Goal: Task Accomplishment & Management: Use online tool/utility

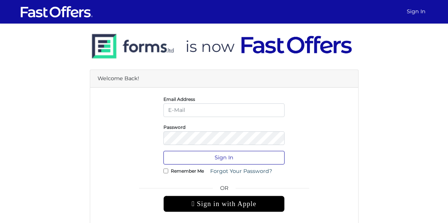
type input "hnmnrealty@gmail.com"
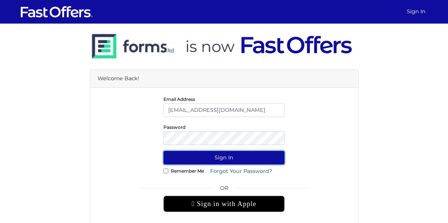
click at [238, 157] on button "Sign In" at bounding box center [223, 158] width 121 height 14
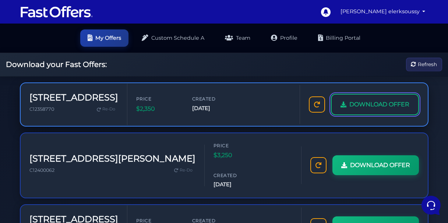
click at [375, 104] on span "DOWNLOAD OFFER" at bounding box center [379, 105] width 60 height 10
